Goal: Information Seeking & Learning: Learn about a topic

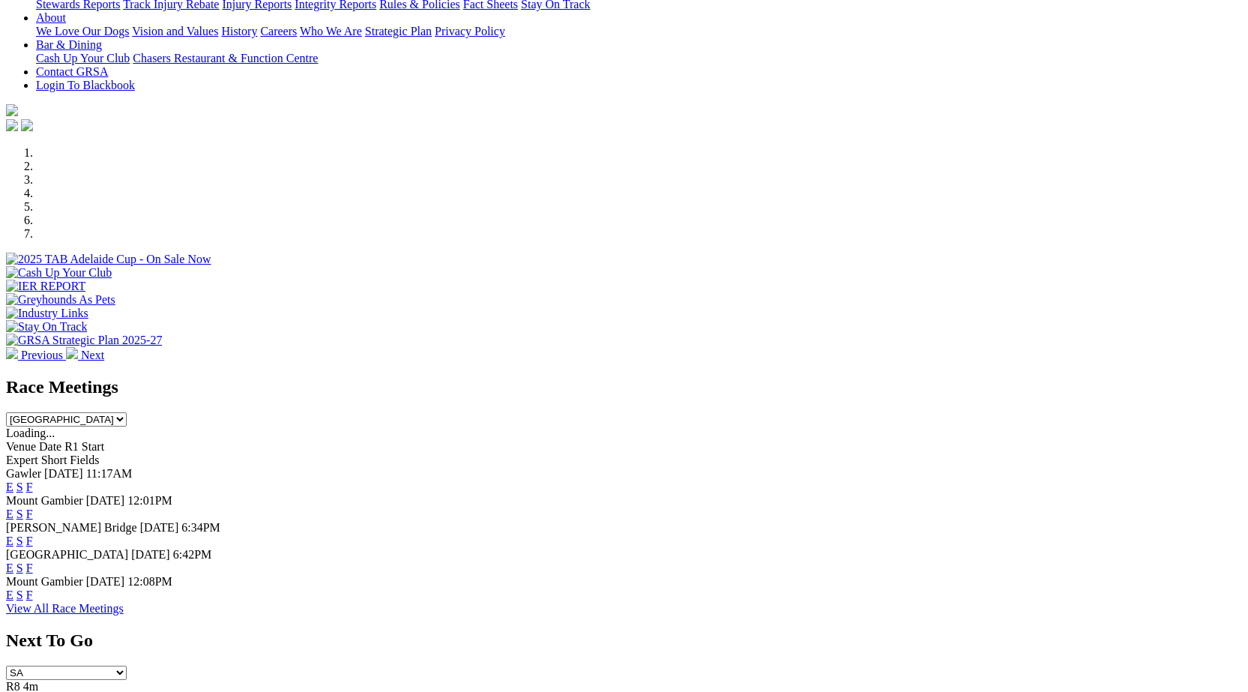
scroll to position [421, 0]
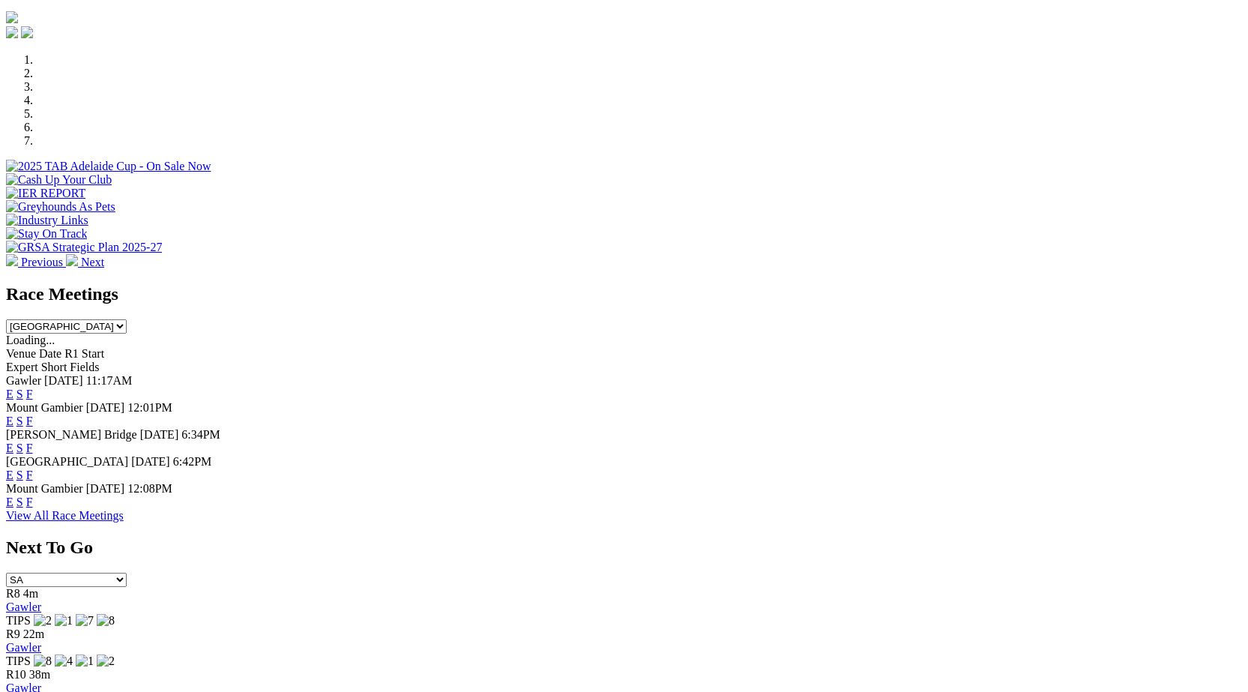
click at [33, 388] on link "F" at bounding box center [29, 394] width 7 height 13
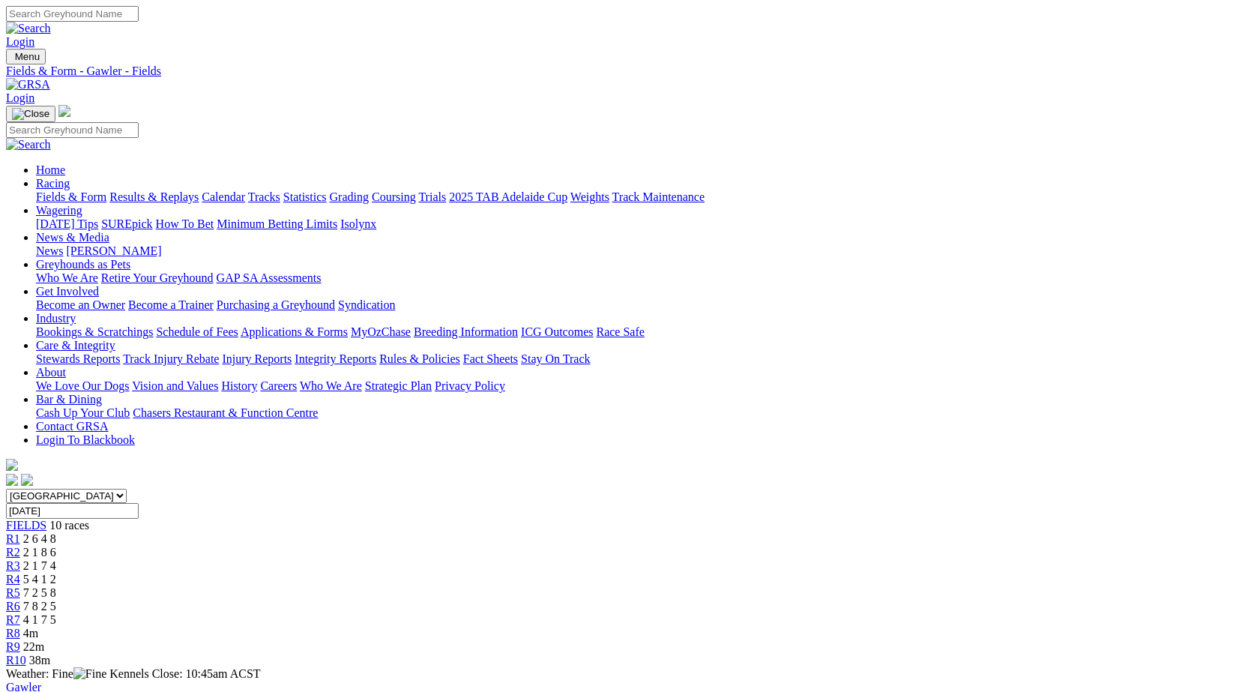
click at [20, 559] on span "R3" at bounding box center [13, 565] width 14 height 13
click at [20, 573] on span "R4" at bounding box center [13, 579] width 14 height 13
click at [20, 586] on span "R5" at bounding box center [13, 592] width 14 height 13
click at [20, 600] on span "R6" at bounding box center [13, 606] width 14 height 13
click at [20, 613] on span "R7" at bounding box center [13, 619] width 14 height 13
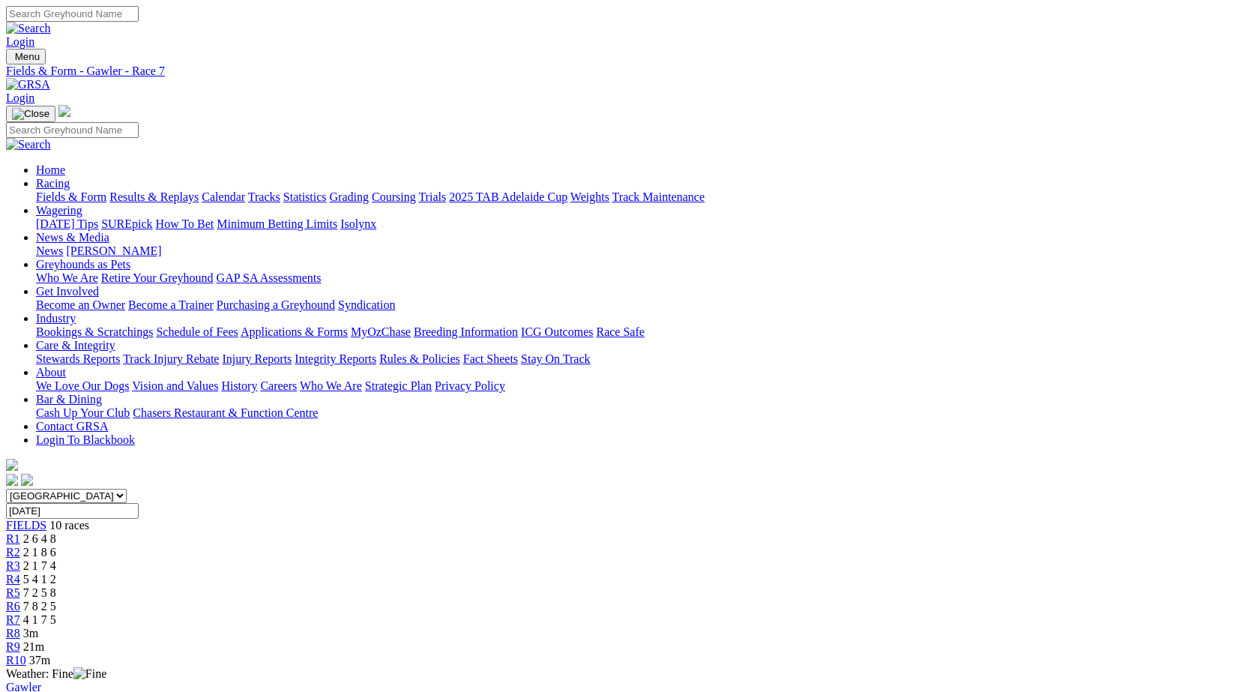
click at [20, 627] on span "R8" at bounding box center [13, 633] width 14 height 13
drag, startPoint x: 1248, startPoint y: 139, endPoint x: 1248, endPoint y: 178, distance: 38.2
